Goal: Task Accomplishment & Management: Use online tool/utility

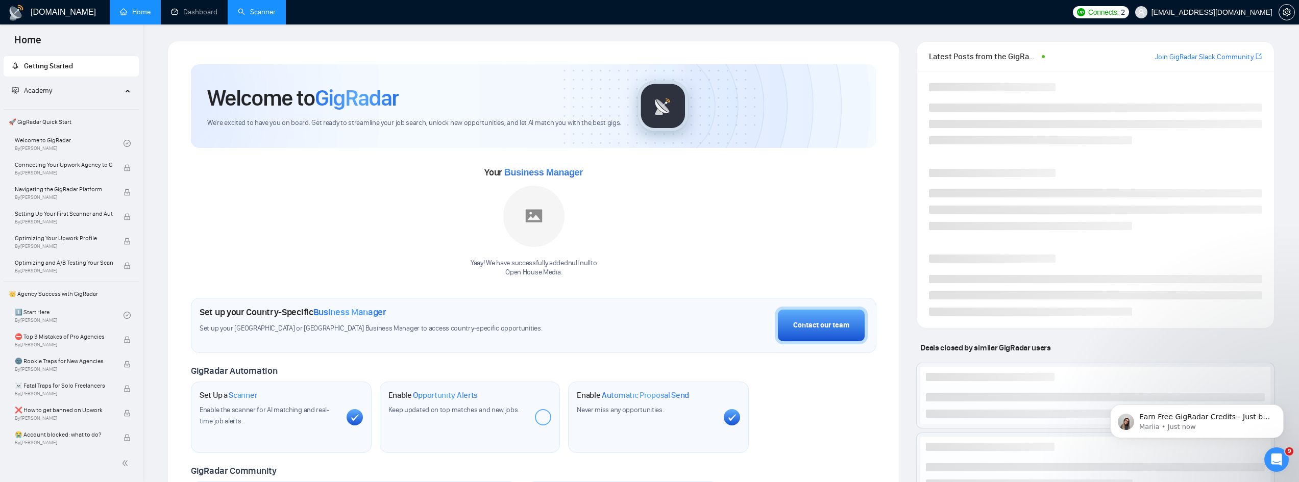
click at [245, 13] on link "Scanner" at bounding box center [257, 12] width 38 height 9
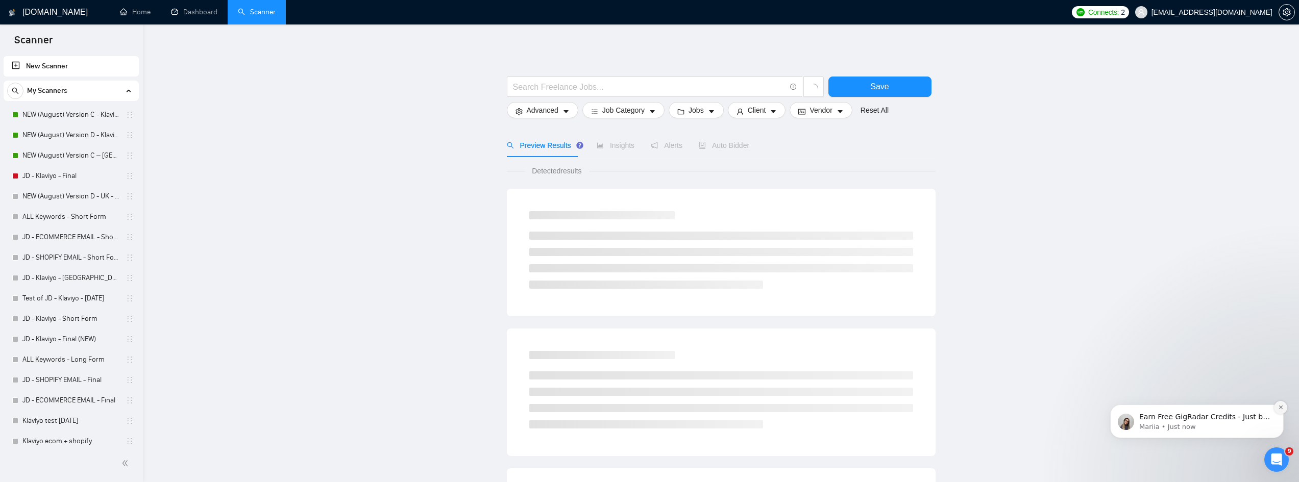
click at [1276, 408] on button "Dismiss notification" at bounding box center [1280, 407] width 13 height 13
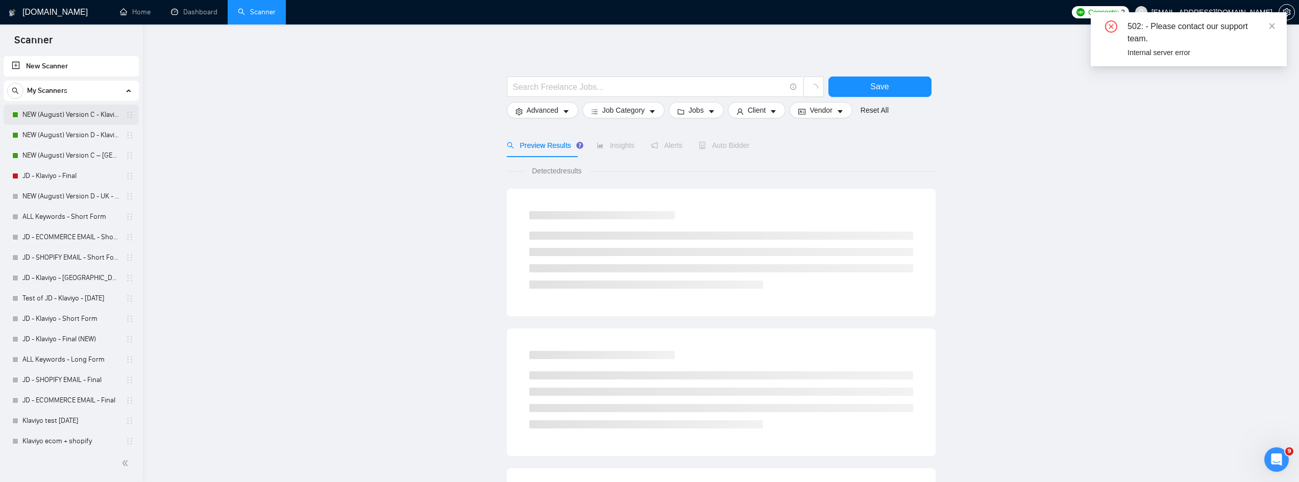
click at [60, 112] on link "NEW (August) Version C - Klaviyo" at bounding box center [70, 115] width 97 height 20
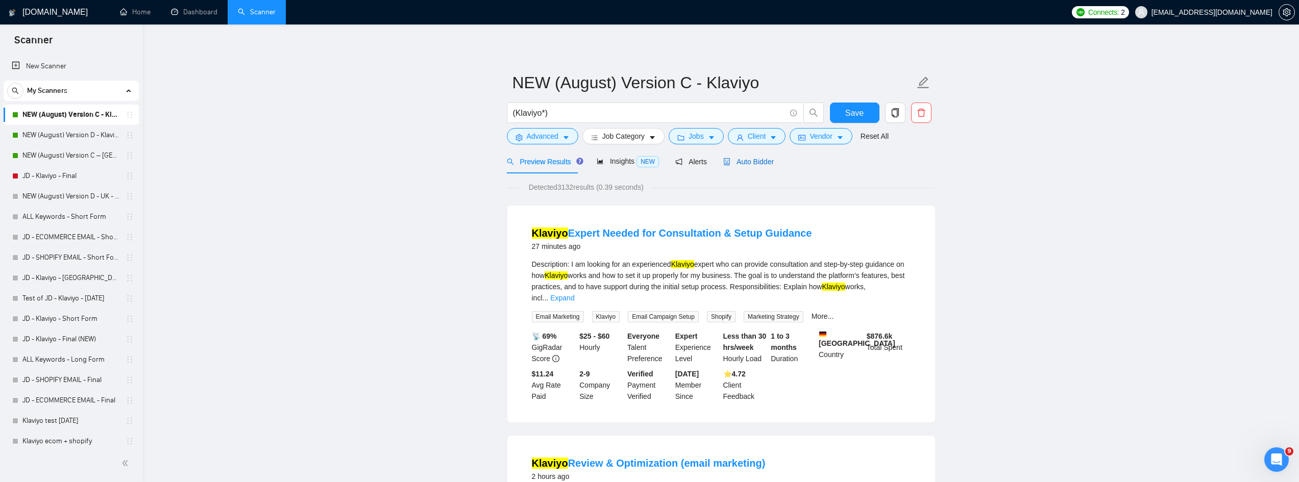
click at [750, 160] on span "Auto Bidder" at bounding box center [748, 162] width 51 height 8
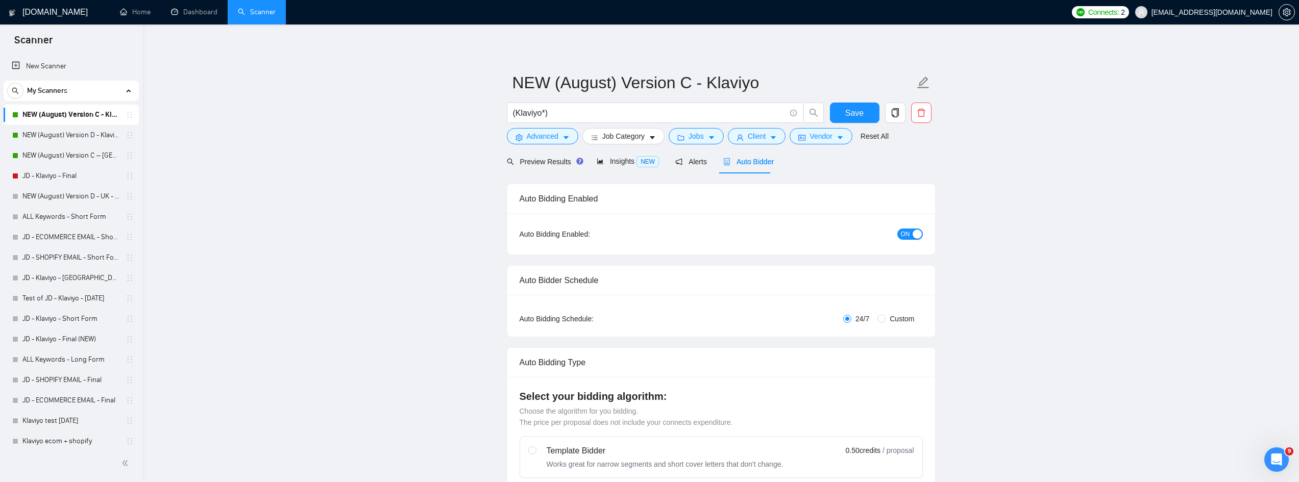
radio input "false"
radio input "true"
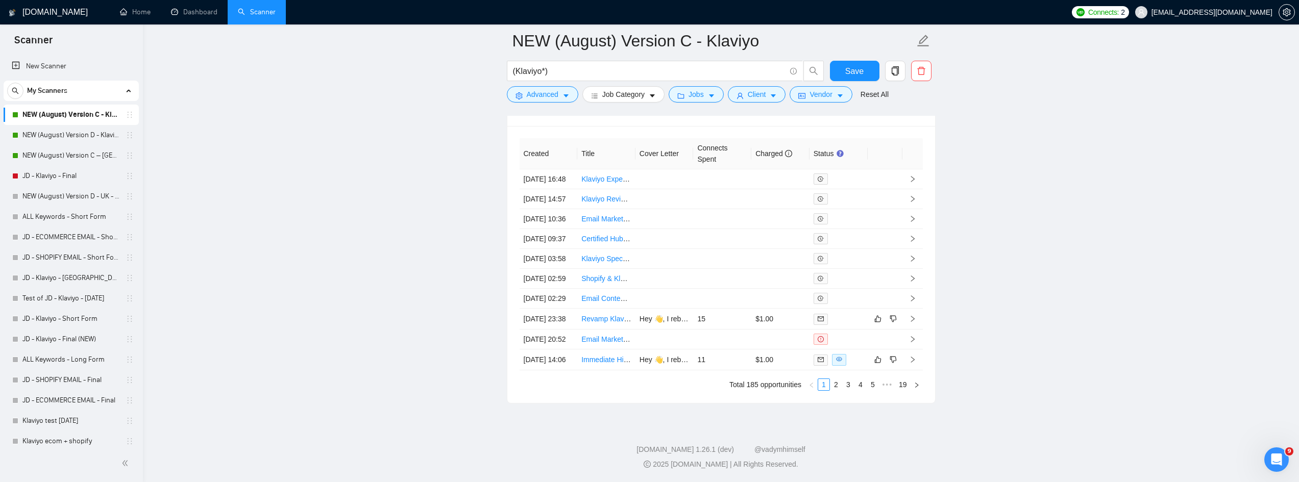
scroll to position [2960, 0]
click at [903, 390] on link "19" at bounding box center [903, 384] width 14 height 11
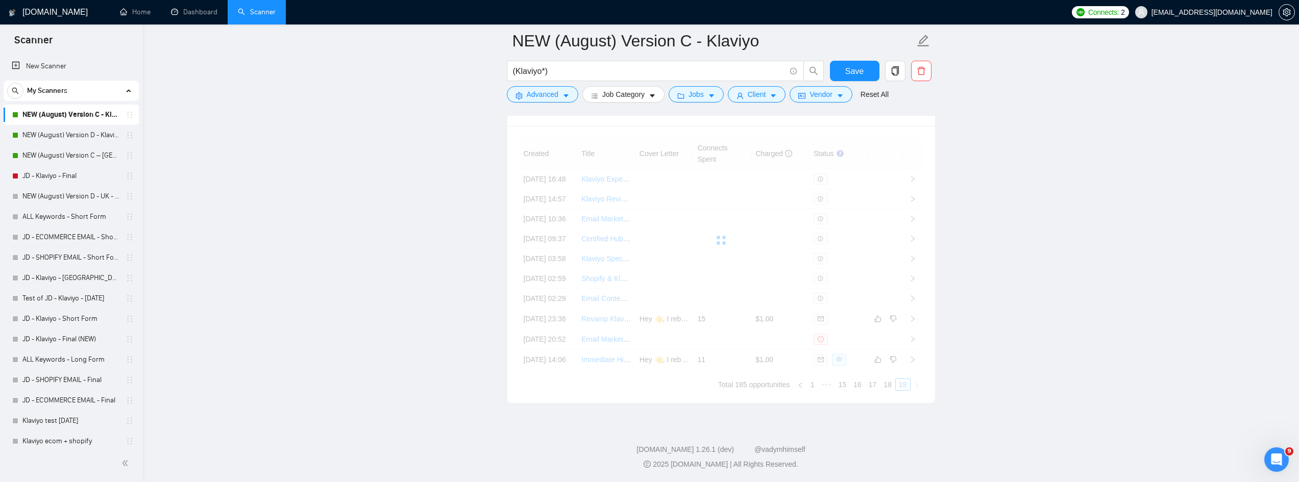
scroll to position [2842, 0]
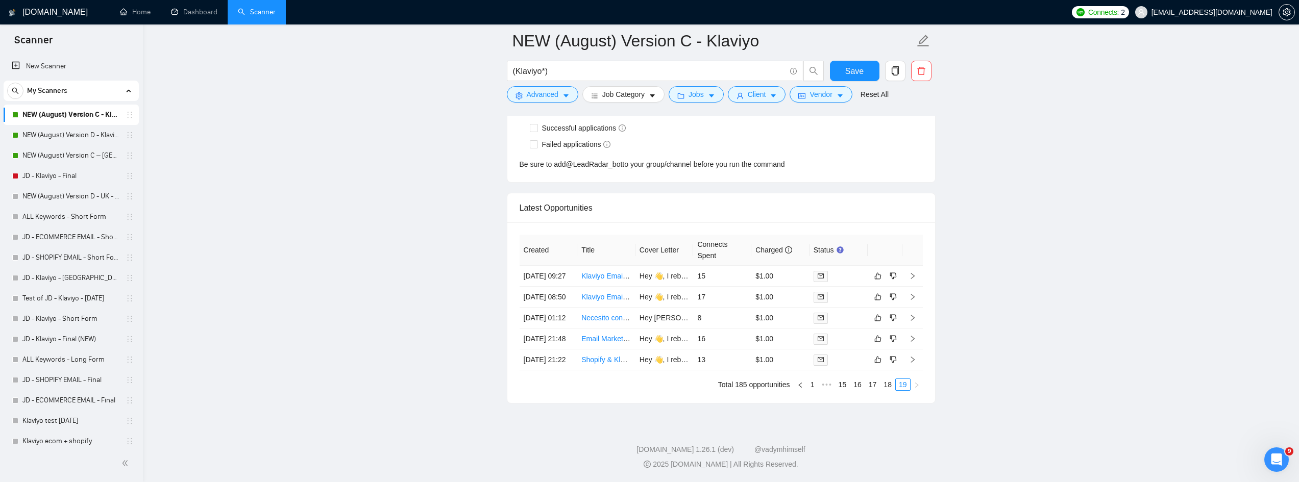
click at [891, 389] on link "18" at bounding box center [887, 384] width 14 height 11
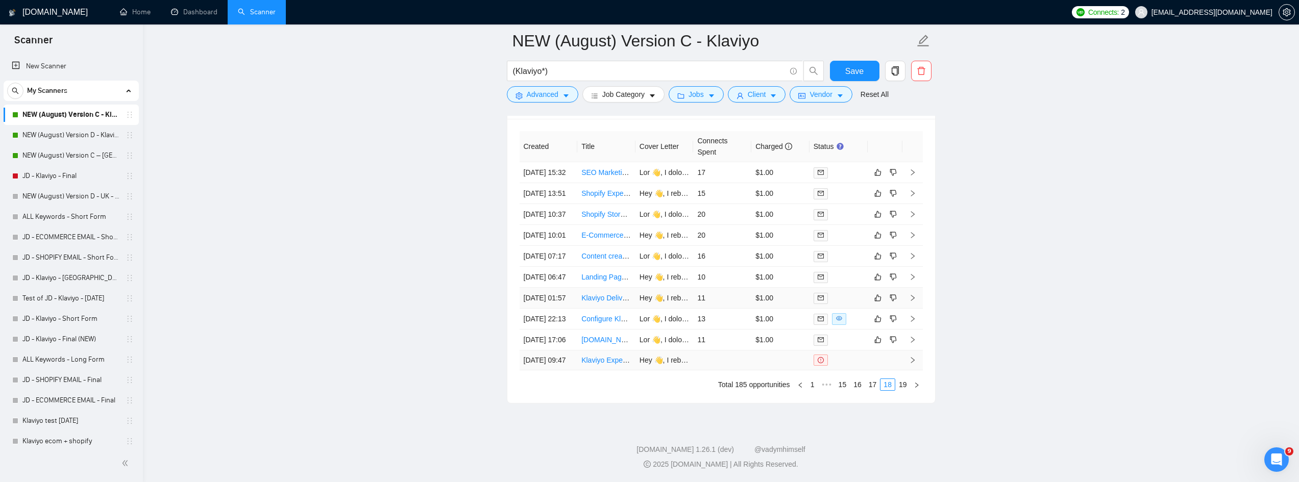
scroll to position [2995, 0]
drag, startPoint x: 982, startPoint y: 230, endPoint x: 973, endPoint y: 268, distance: 38.9
click at [873, 388] on link "17" at bounding box center [873, 384] width 14 height 11
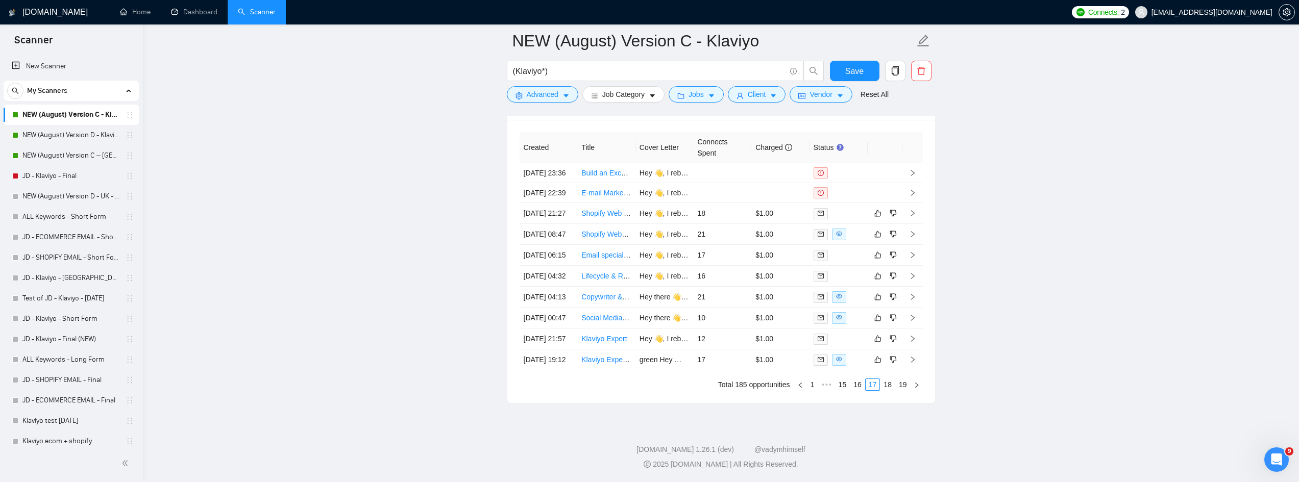
click at [857, 391] on div "Created Title Cover Letter Connects Spent Charged Status [DATE] 23:36 Build an …" at bounding box center [721, 261] width 403 height 259
click at [863, 390] on link "16" at bounding box center [857, 384] width 14 height 11
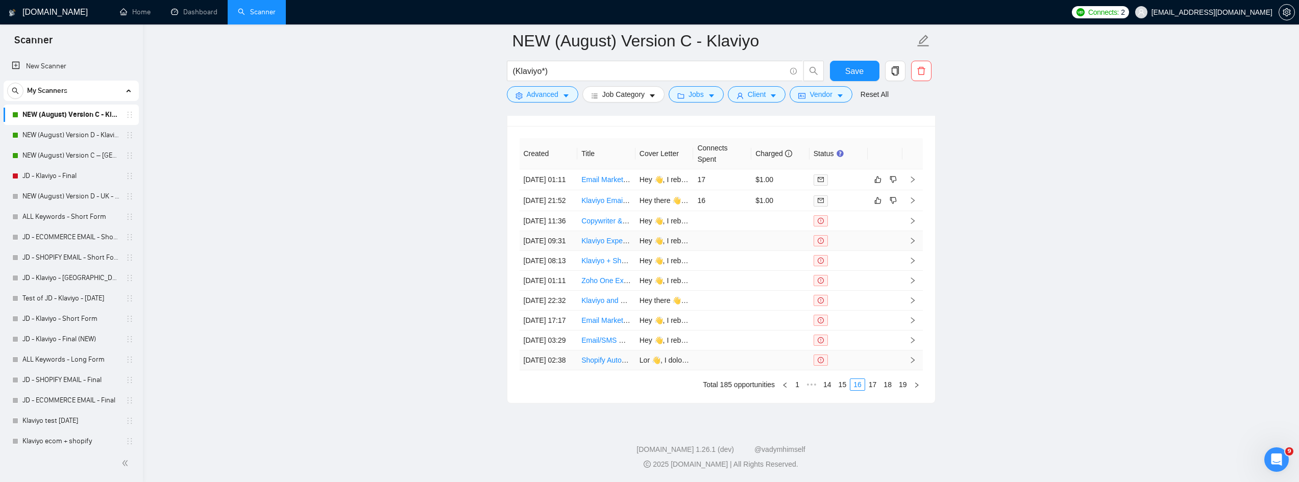
scroll to position [2998, 0]
click at [849, 381] on link "15" at bounding box center [843, 384] width 14 height 11
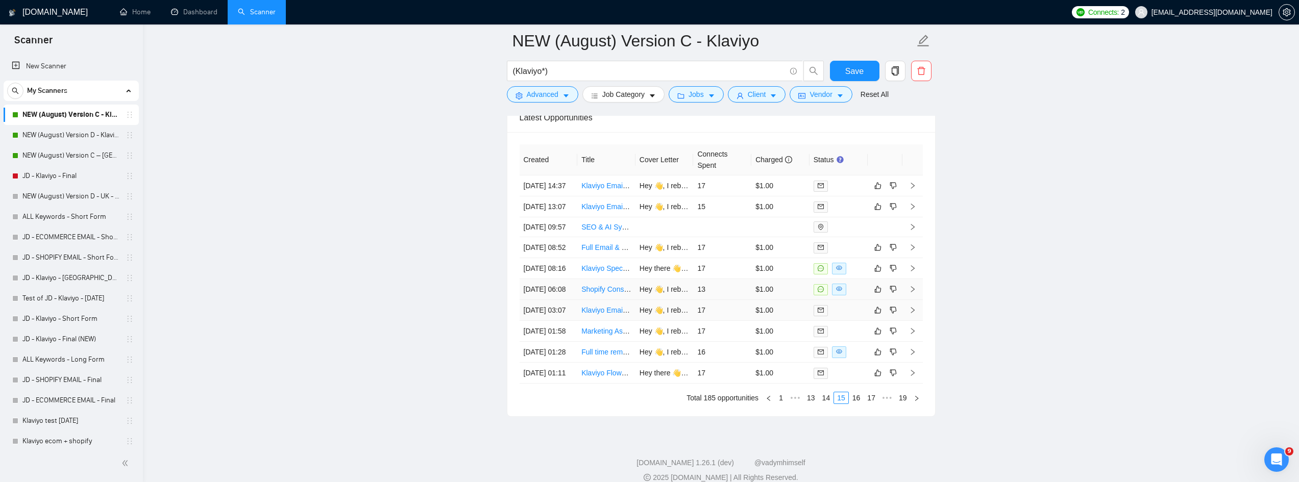
scroll to position [2947, 0]
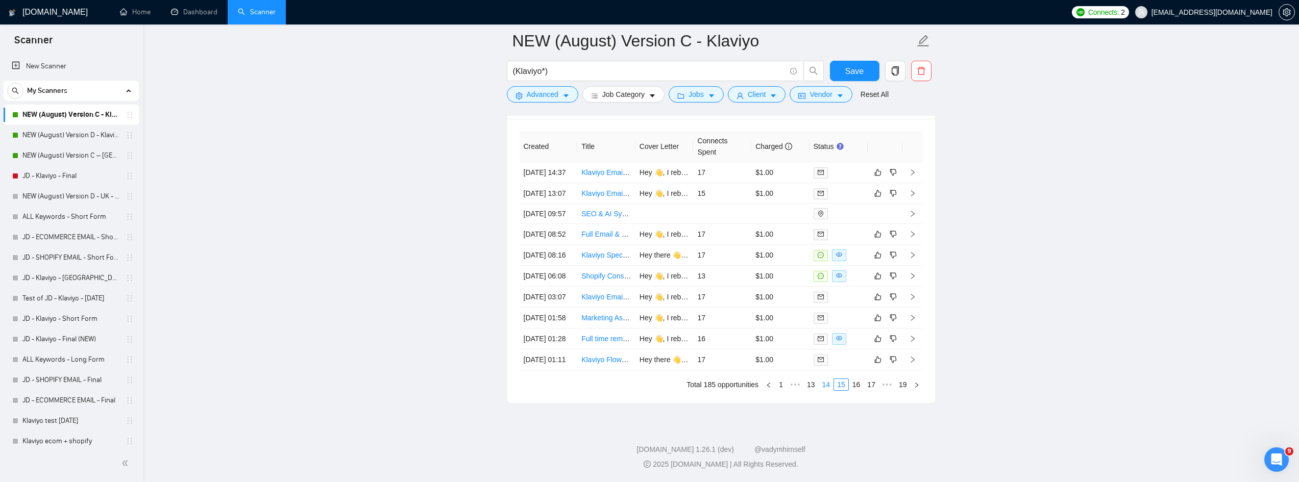
click at [822, 390] on link "14" at bounding box center [826, 384] width 14 height 11
click at [829, 387] on link "13" at bounding box center [826, 384] width 14 height 11
click at [826, 384] on link "12" at bounding box center [826, 384] width 14 height 11
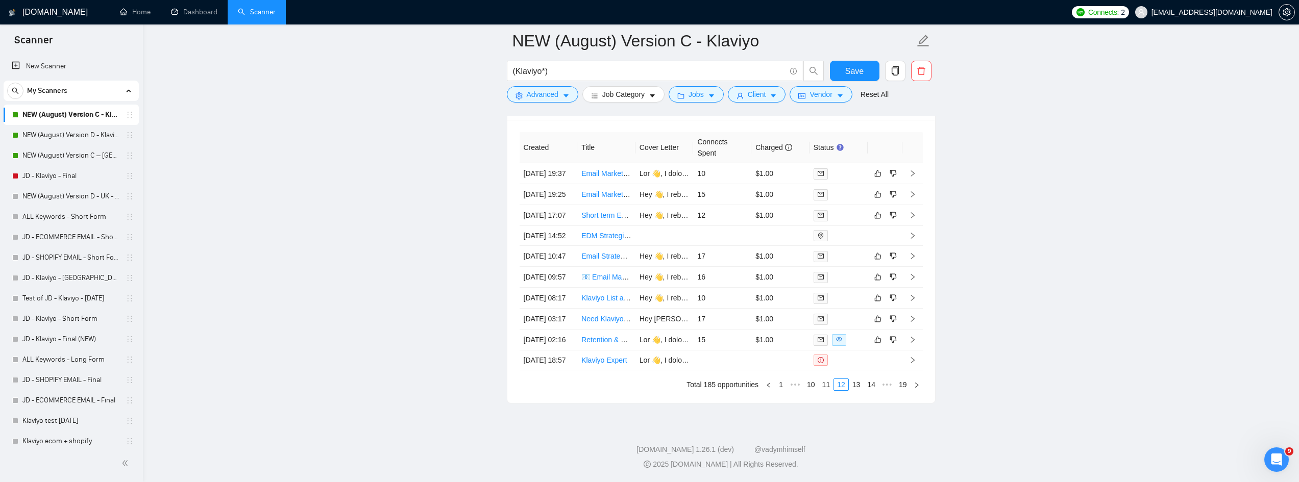
drag, startPoint x: 1124, startPoint y: 367, endPoint x: 1115, endPoint y: 358, distance: 12.6
click at [826, 385] on link "11" at bounding box center [826, 384] width 14 height 11
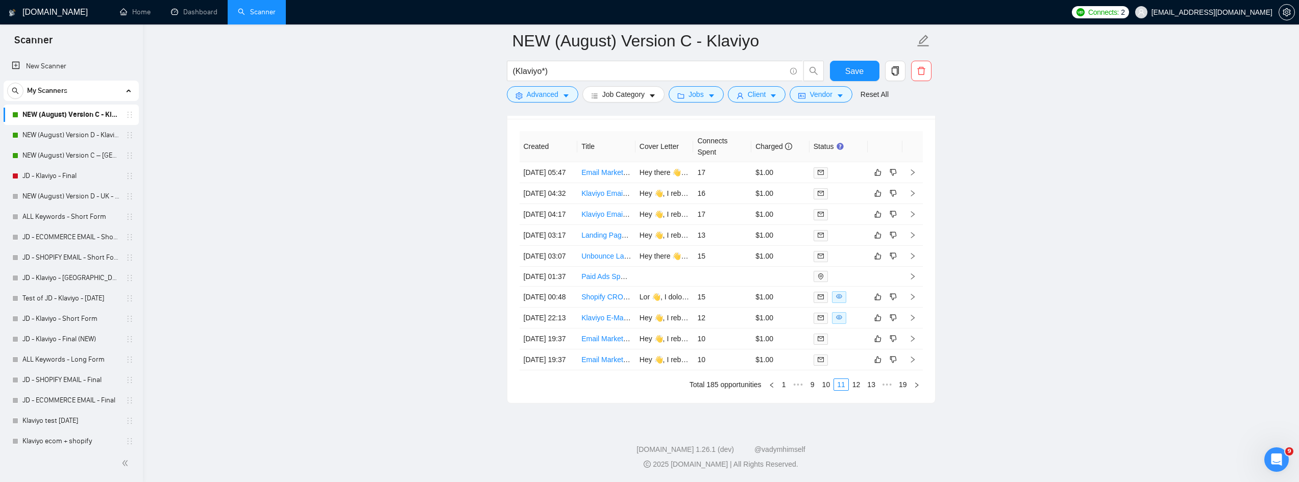
click at [828, 390] on link "10" at bounding box center [826, 384] width 14 height 11
click at [827, 379] on li "9" at bounding box center [827, 385] width 12 height 12
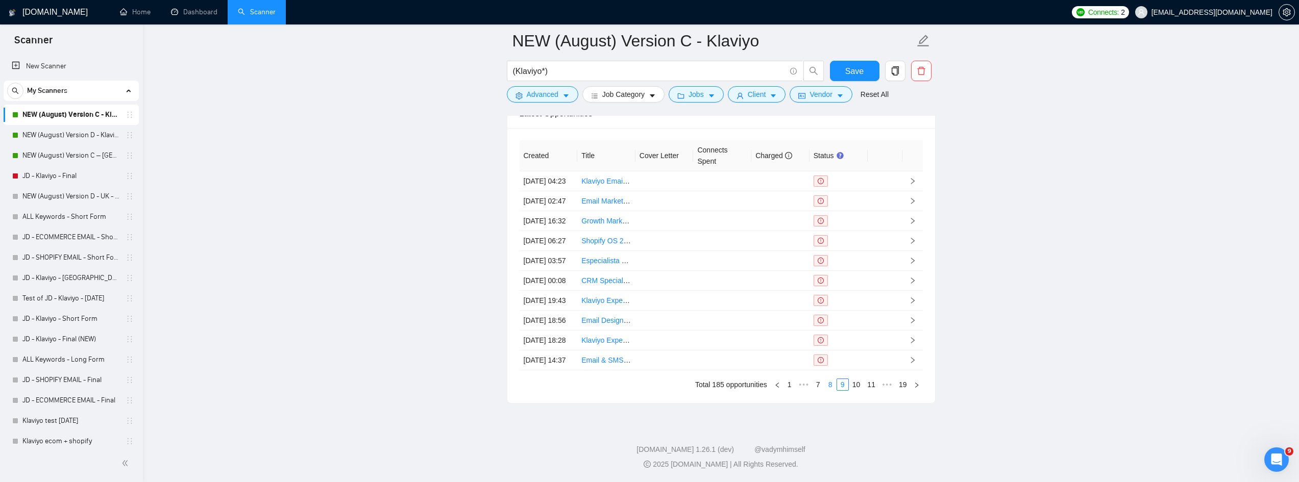
click at [833, 385] on link "8" at bounding box center [830, 384] width 11 height 11
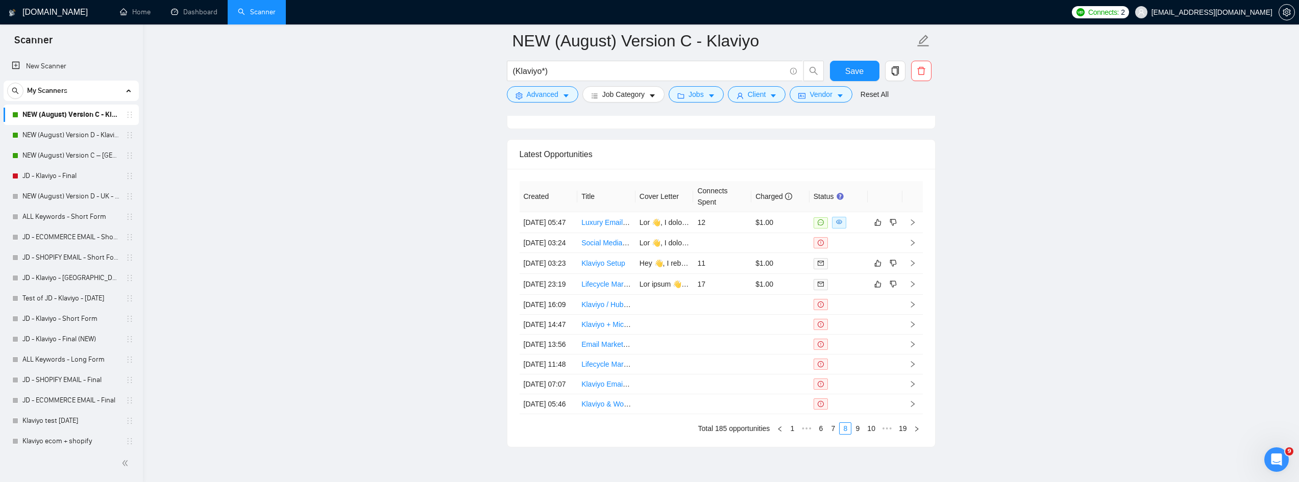
scroll to position [2845, 0]
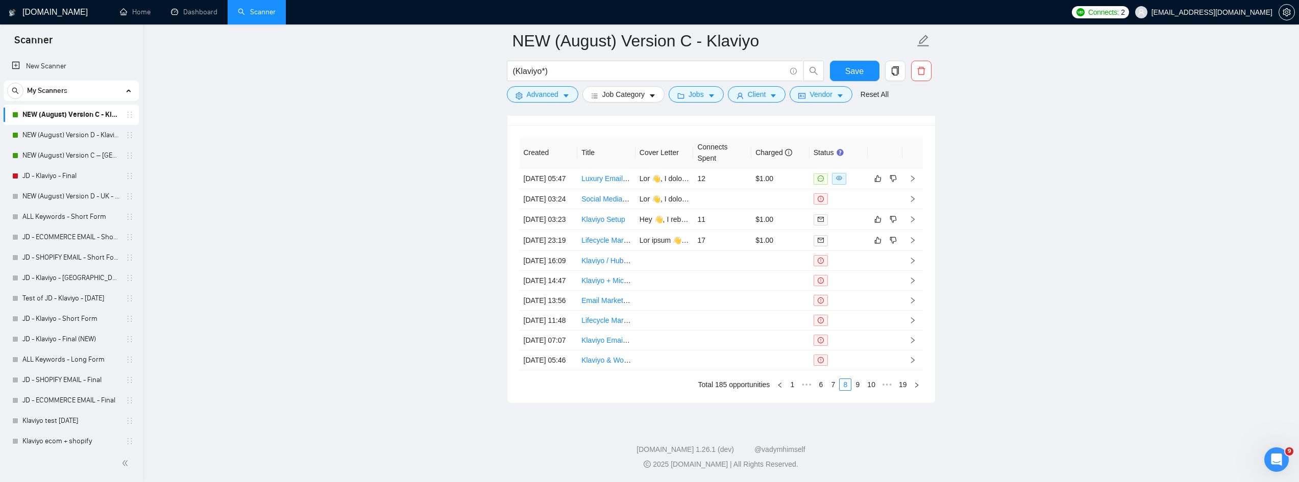
scroll to position [2998, 0]
click at [834, 387] on link "7" at bounding box center [832, 384] width 11 height 11
click at [833, 383] on link "6" at bounding box center [835, 384] width 11 height 11
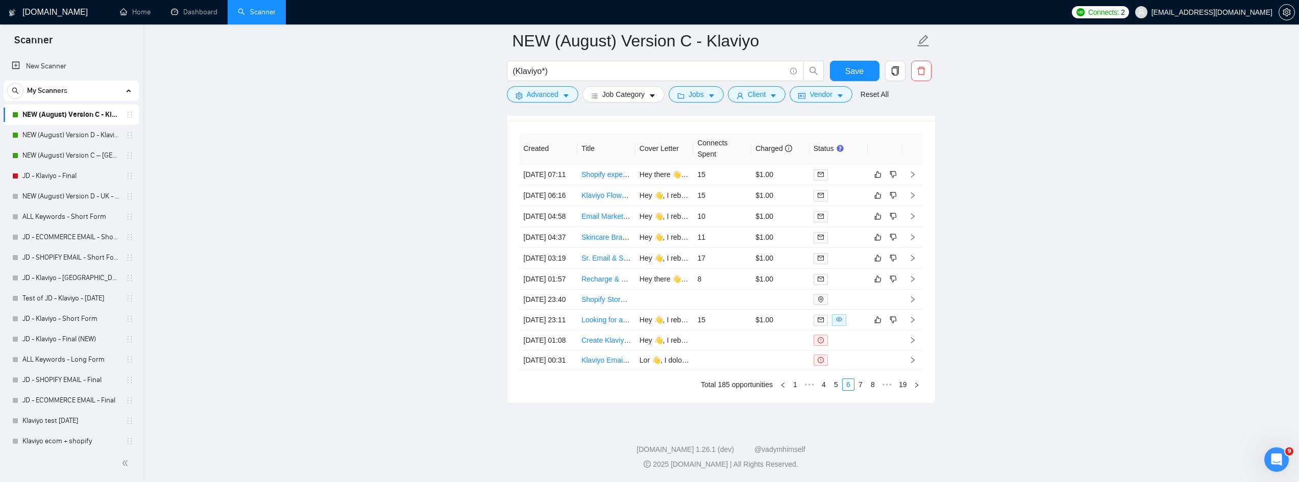
click at [839, 387] on link "5" at bounding box center [835, 384] width 11 height 11
click at [862, 385] on link "6" at bounding box center [860, 384] width 11 height 11
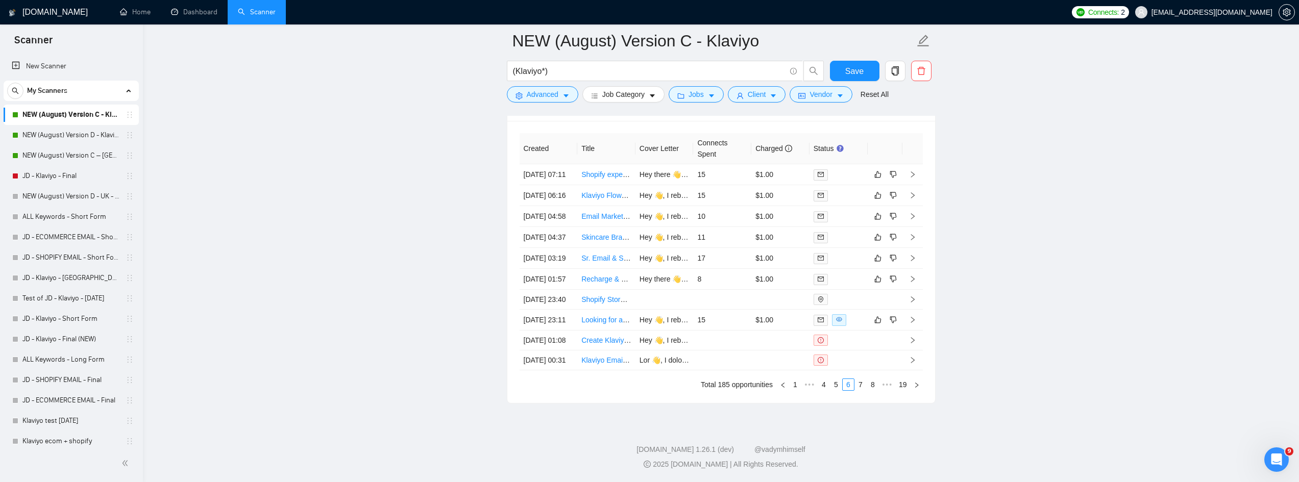
scroll to position [2998, 0]
drag, startPoint x: 1052, startPoint y: 312, endPoint x: 925, endPoint y: 391, distance: 149.4
click at [861, 390] on link "7" at bounding box center [860, 384] width 11 height 11
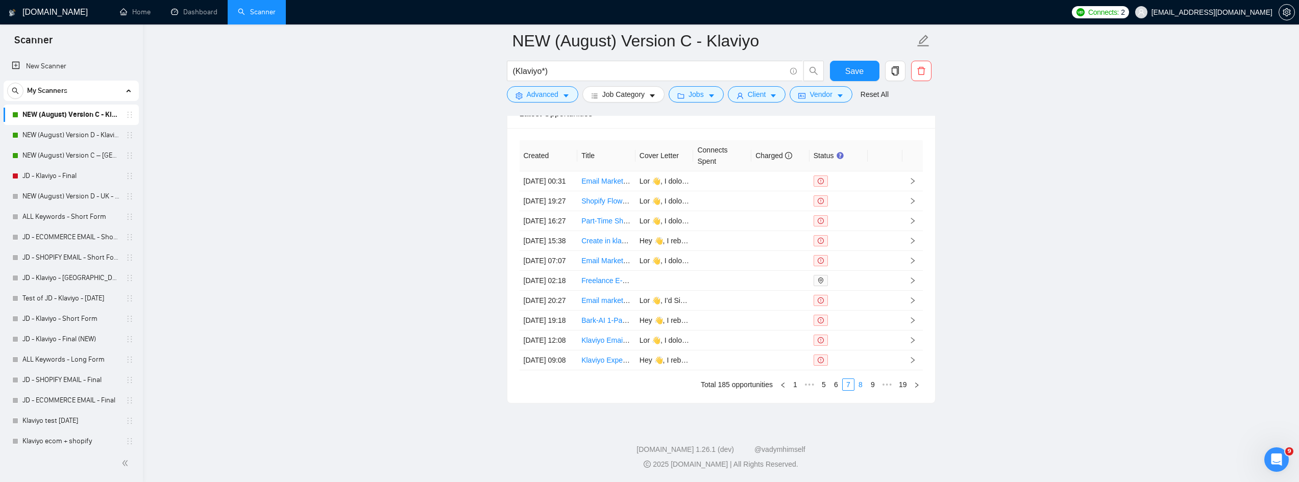
click at [864, 385] on link "8" at bounding box center [860, 384] width 11 height 11
click at [856, 387] on link "9" at bounding box center [857, 384] width 11 height 11
click at [861, 385] on link "10" at bounding box center [856, 384] width 14 height 11
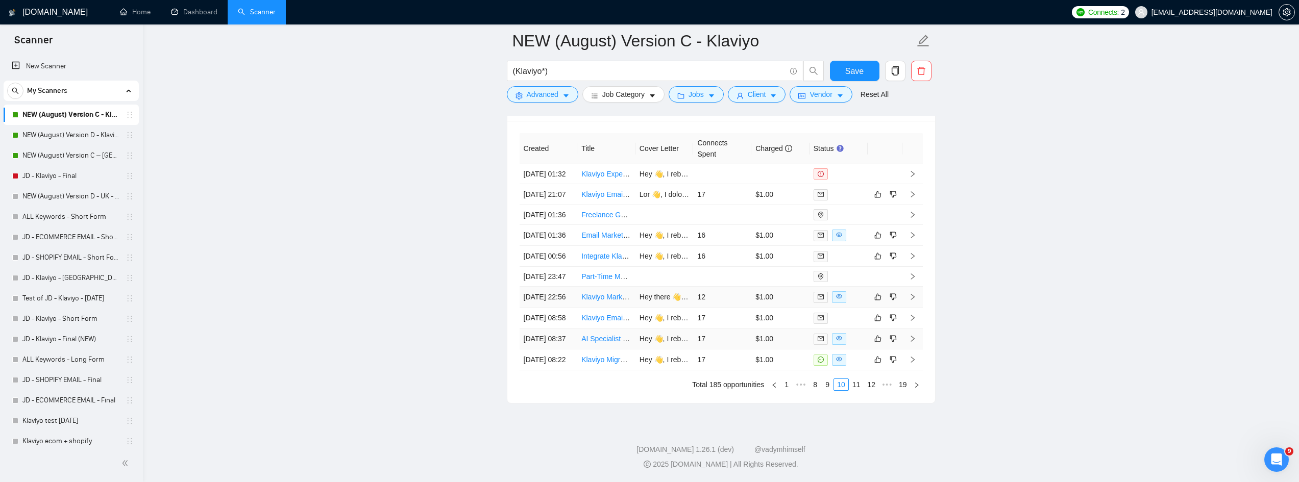
scroll to position [2947, 0]
click at [857, 390] on link "11" at bounding box center [856, 384] width 14 height 11
click at [859, 390] on link "12" at bounding box center [856, 384] width 14 height 11
click at [856, 387] on link "13" at bounding box center [856, 384] width 14 height 11
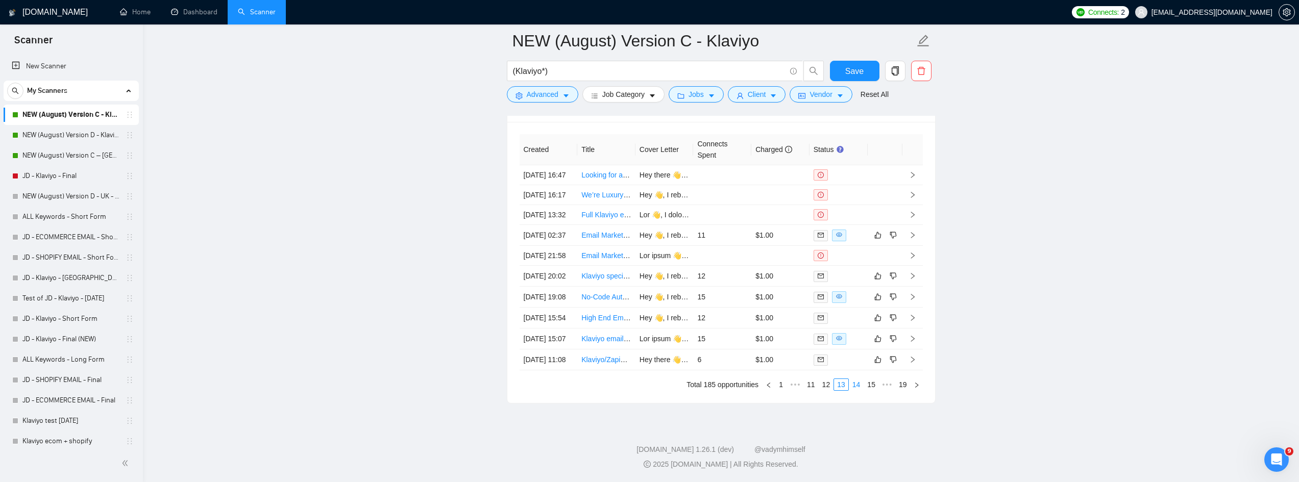
click at [857, 388] on link "14" at bounding box center [856, 384] width 14 height 11
click at [861, 390] on link "15" at bounding box center [856, 384] width 14 height 11
click at [859, 388] on link "16" at bounding box center [856, 384] width 14 height 11
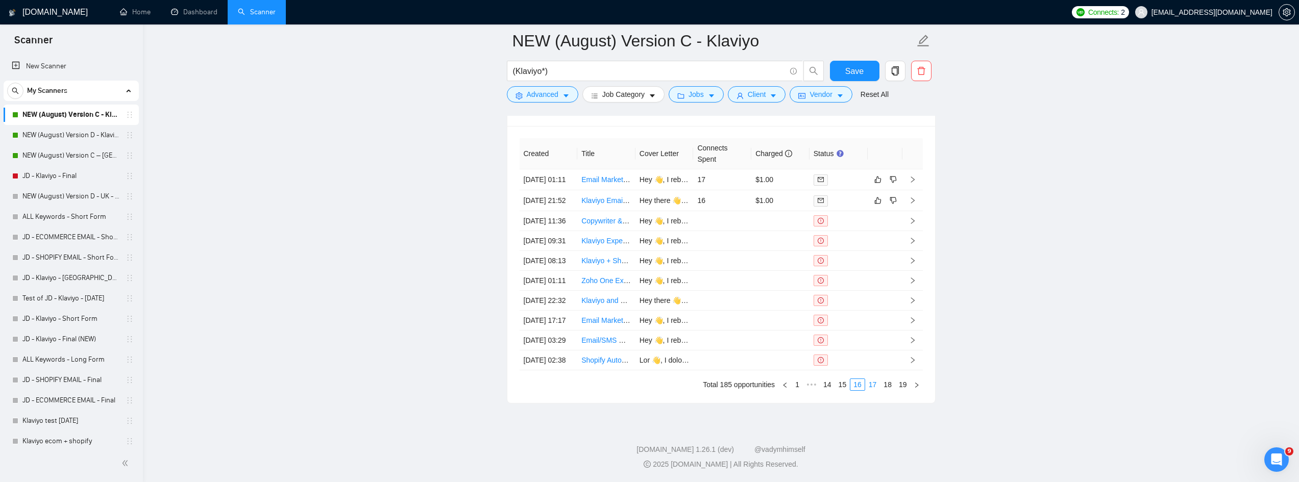
click at [875, 382] on link "17" at bounding box center [873, 384] width 14 height 11
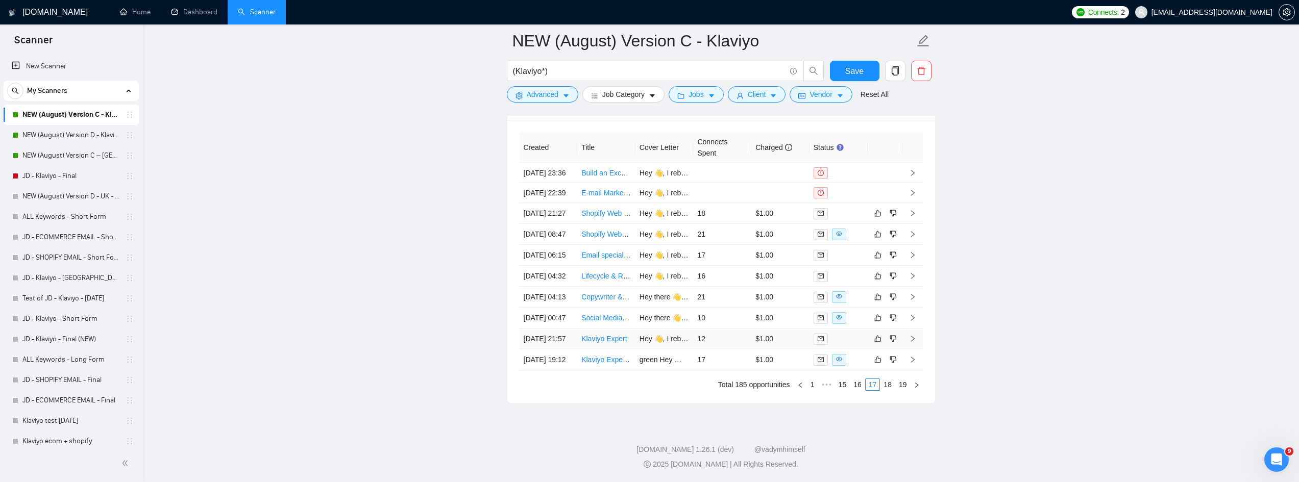
scroll to position [2947, 0]
click at [890, 390] on link "18" at bounding box center [887, 384] width 14 height 11
click at [899, 390] on link "19" at bounding box center [903, 384] width 14 height 11
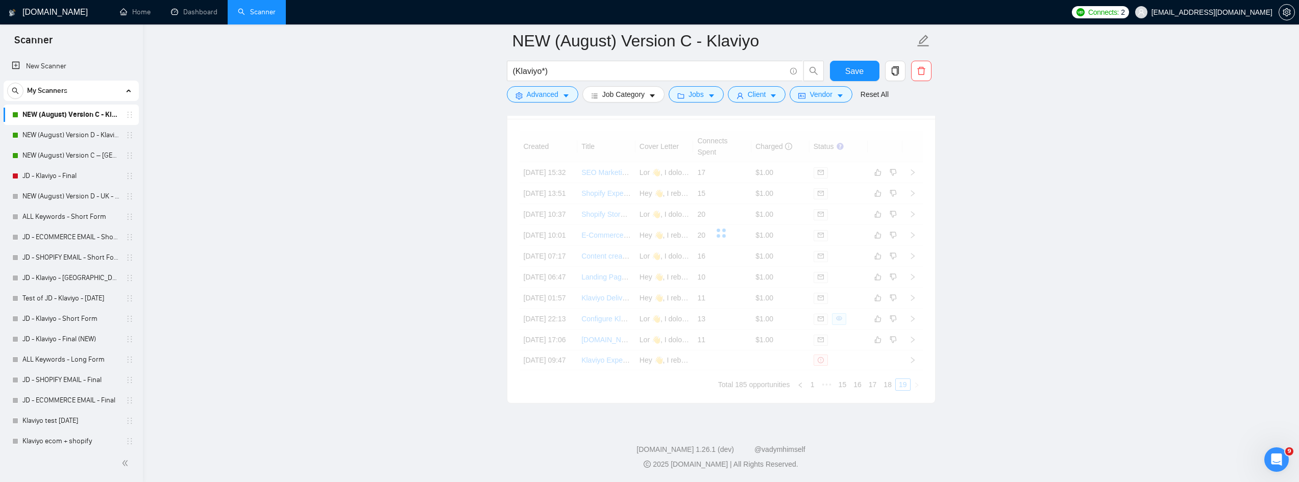
scroll to position [2842, 0]
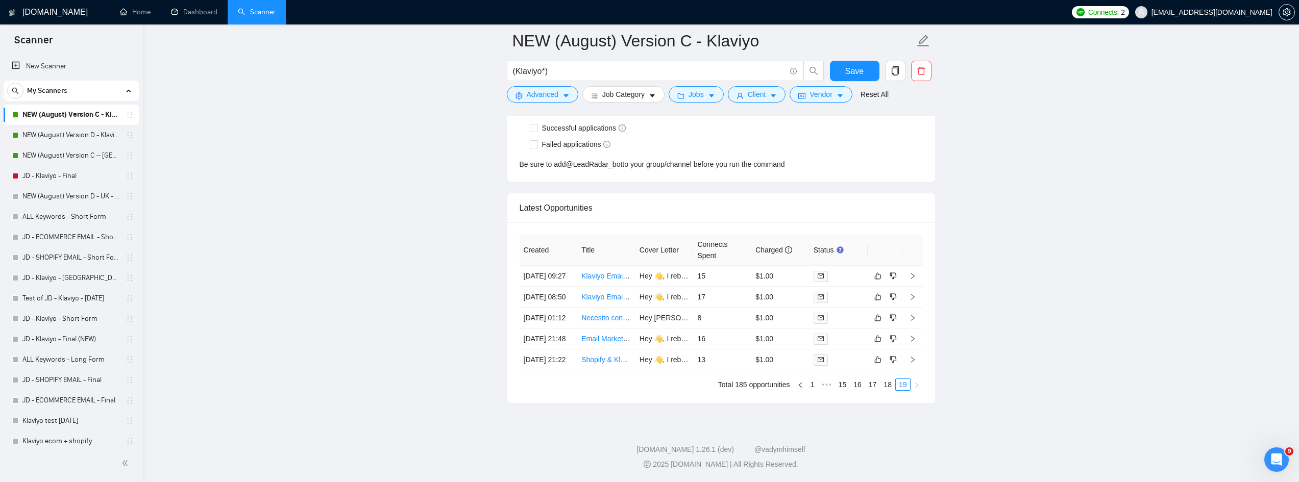
drag, startPoint x: 53, startPoint y: 127, endPoint x: 146, endPoint y: 479, distance: 363.7
click at [53, 127] on link "NEW (August) Version D - Klaviyo" at bounding box center [70, 135] width 97 height 20
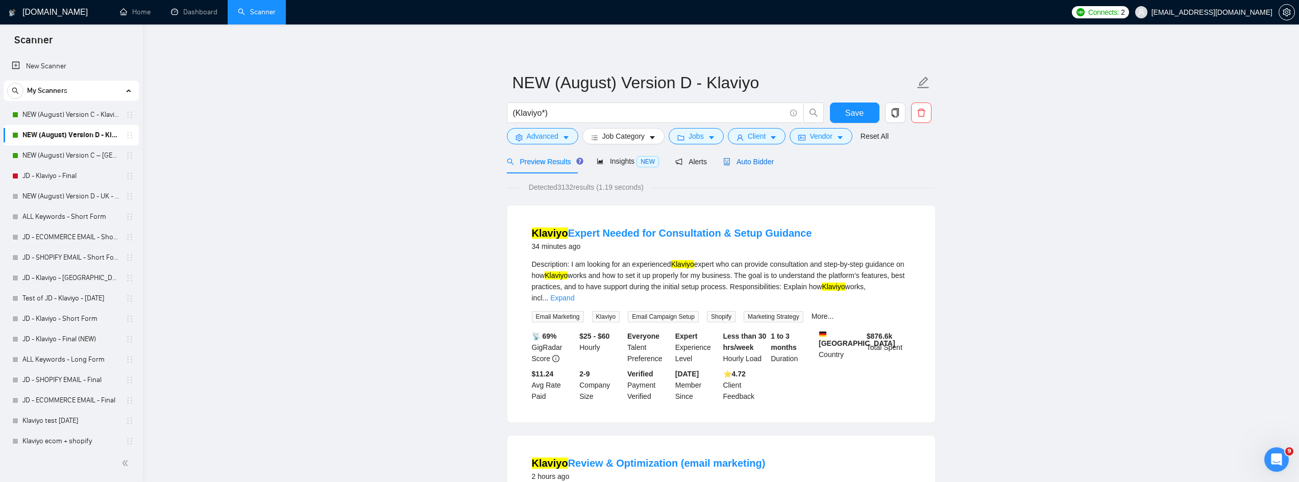
click at [754, 161] on span "Auto Bidder" at bounding box center [748, 162] width 51 height 8
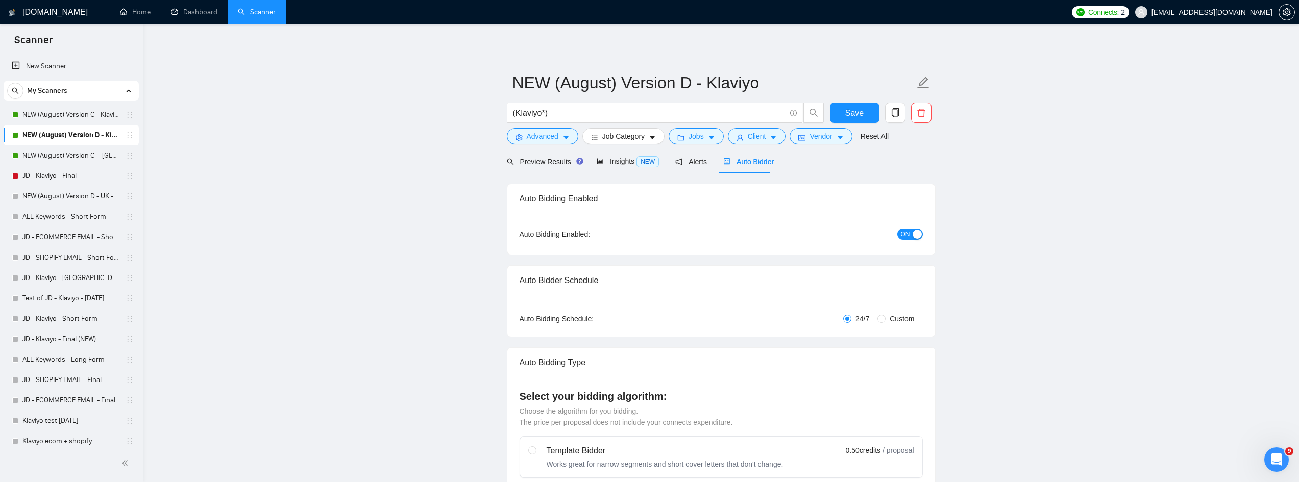
radio input "false"
radio input "true"
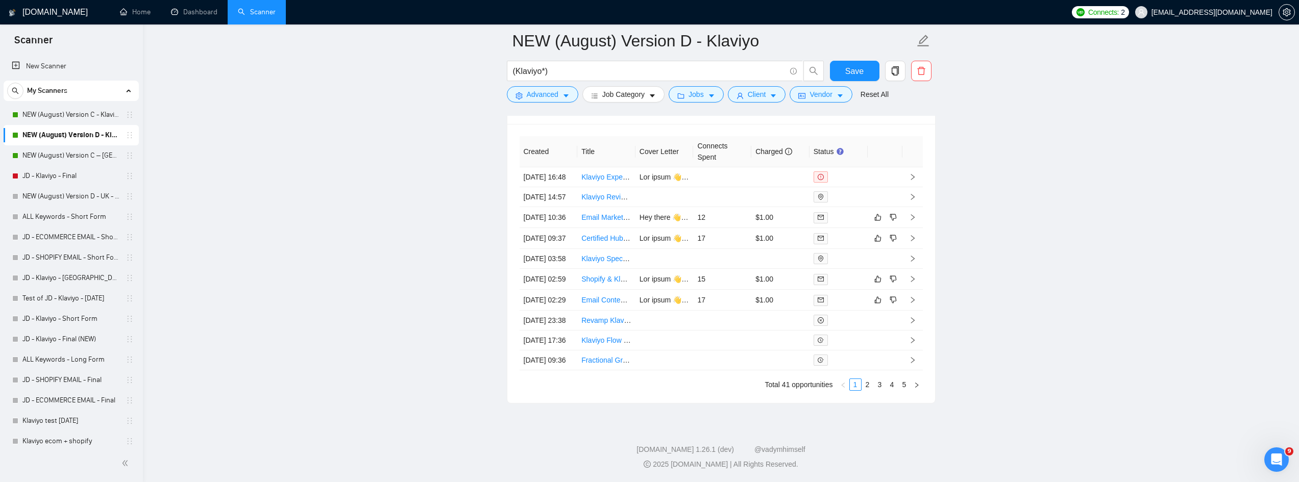
scroll to position [2960, 0]
click at [868, 390] on link "2" at bounding box center [867, 384] width 11 height 11
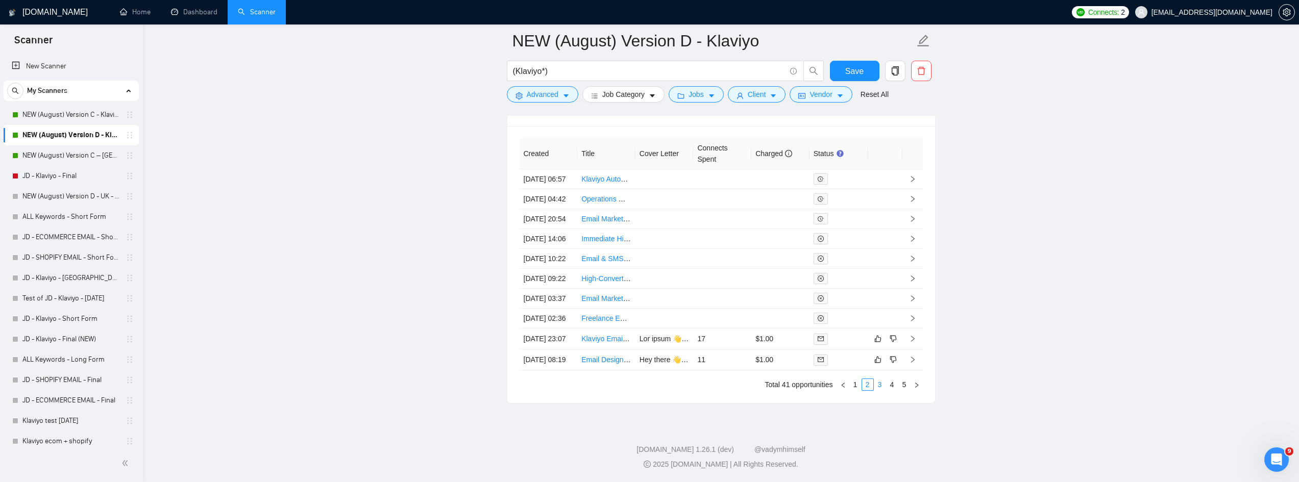
scroll to position [2998, 0]
click at [878, 387] on link "3" at bounding box center [879, 384] width 11 height 11
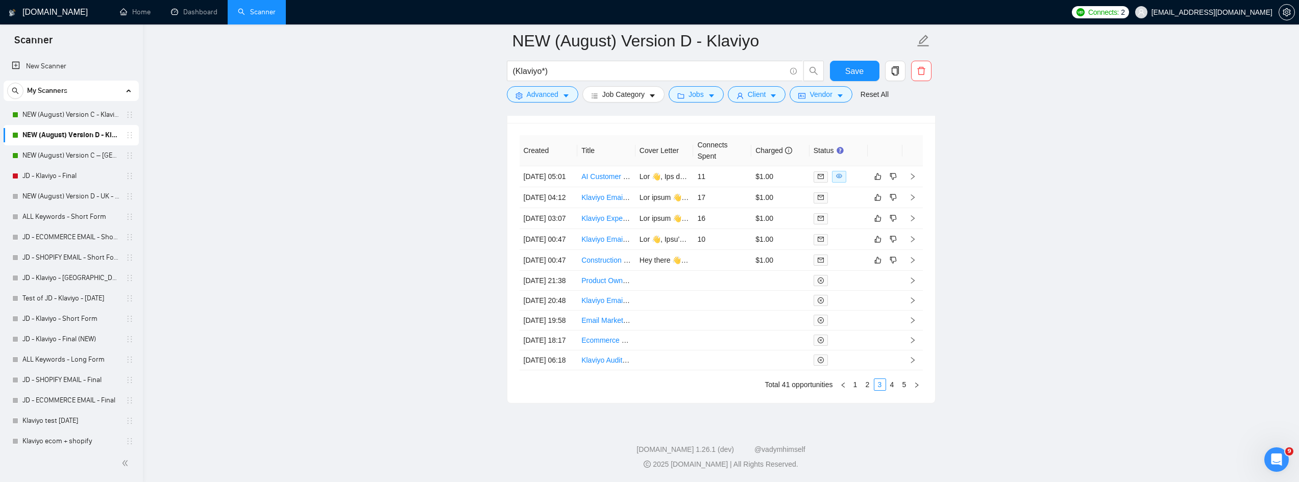
drag, startPoint x: 70, startPoint y: 179, endPoint x: 205, endPoint y: 188, distance: 135.6
click at [70, 179] on link "JD - Klaviyo - Final" at bounding box center [70, 176] width 97 height 20
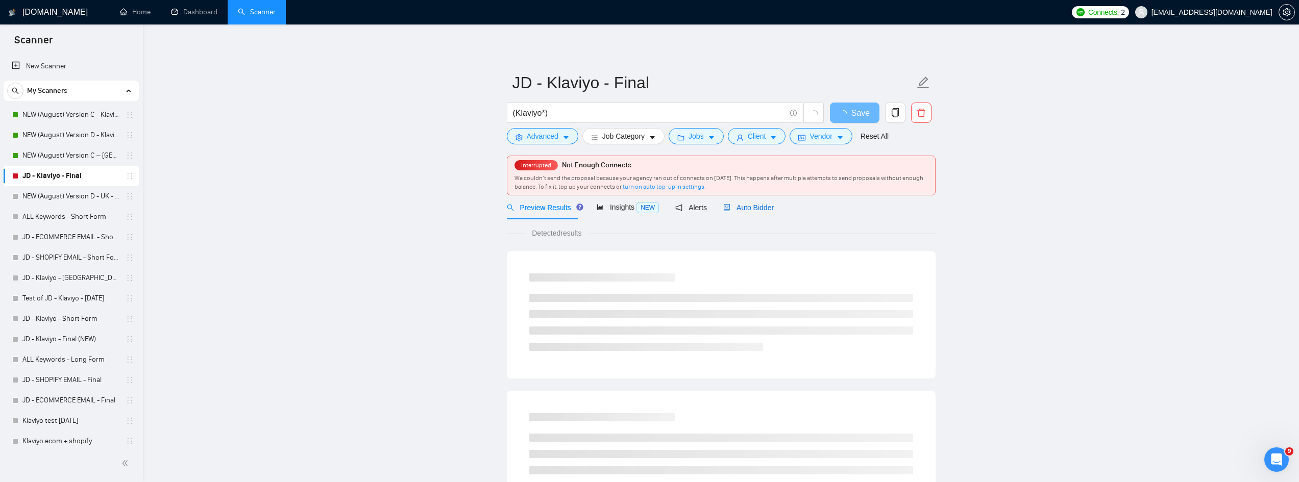
click at [761, 209] on span "Auto Bidder" at bounding box center [748, 208] width 51 height 8
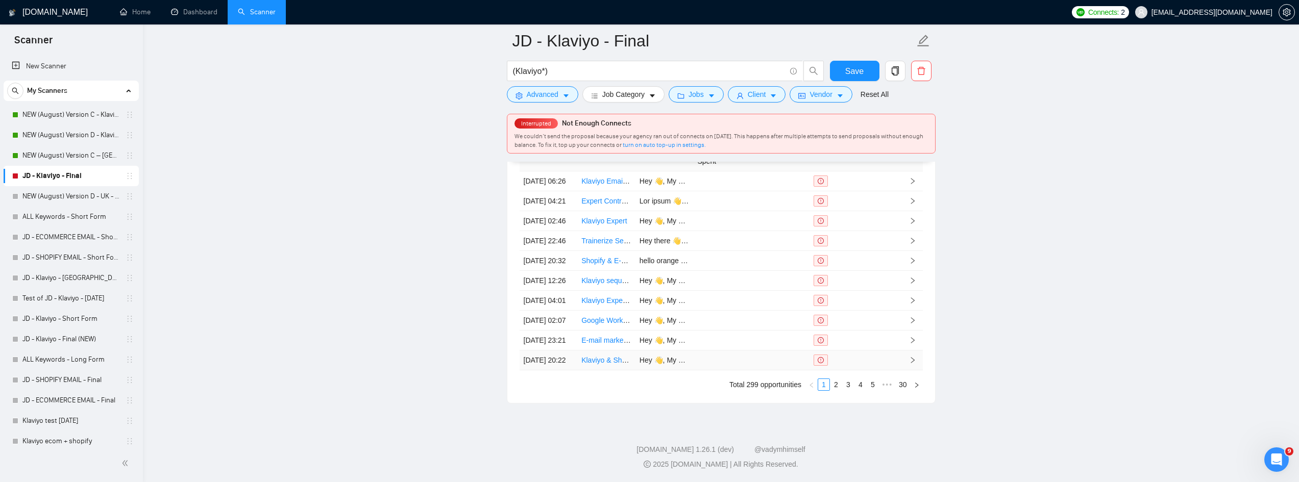
scroll to position [2858, 0]
click at [903, 390] on link "30" at bounding box center [903, 384] width 14 height 11
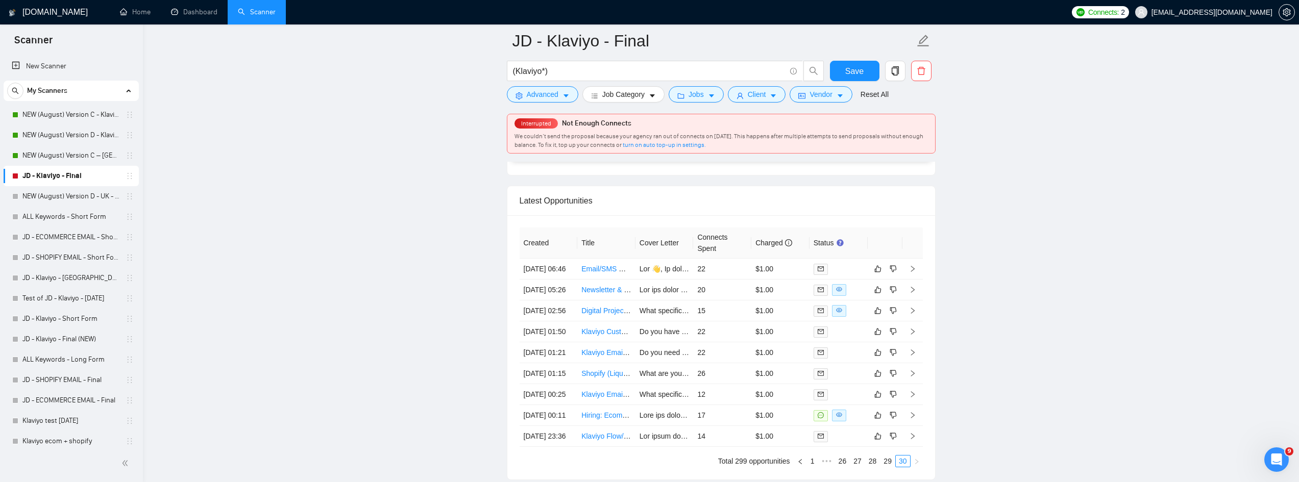
scroll to position [2807, 0]
